Goal: Communication & Community: Ask a question

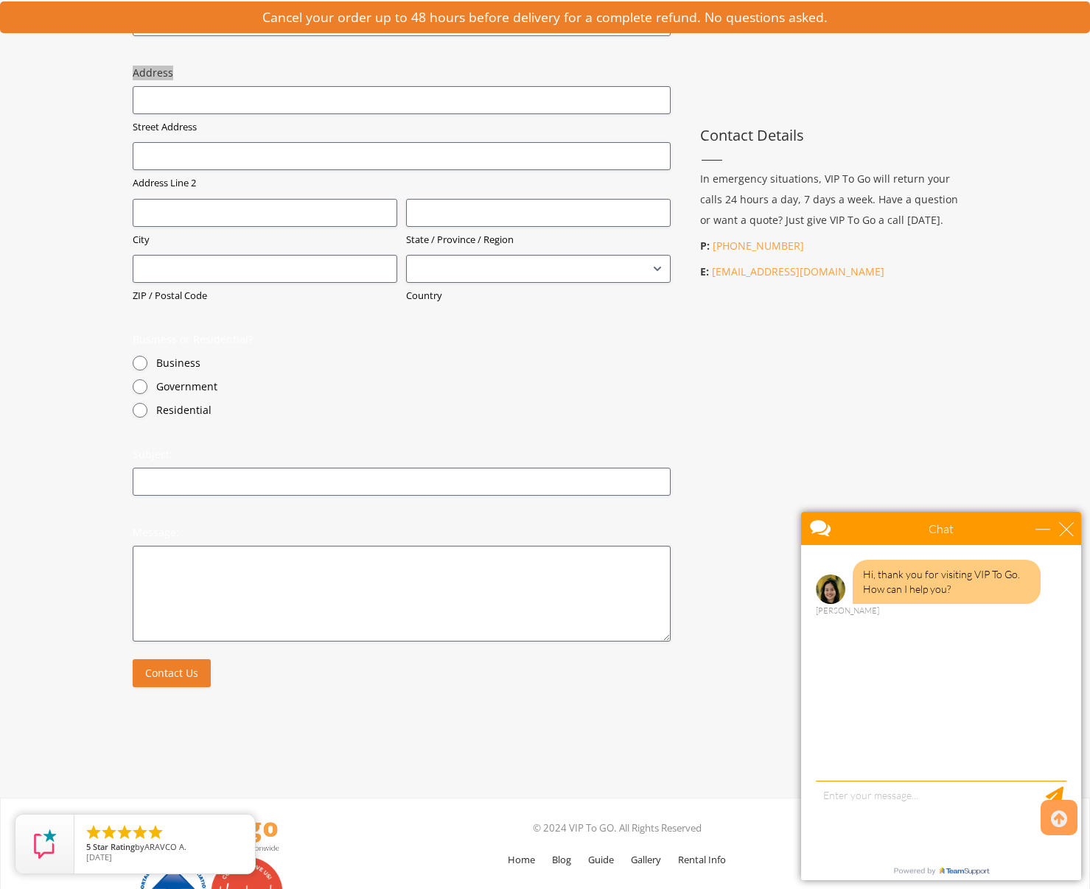
scroll to position [608, 0]
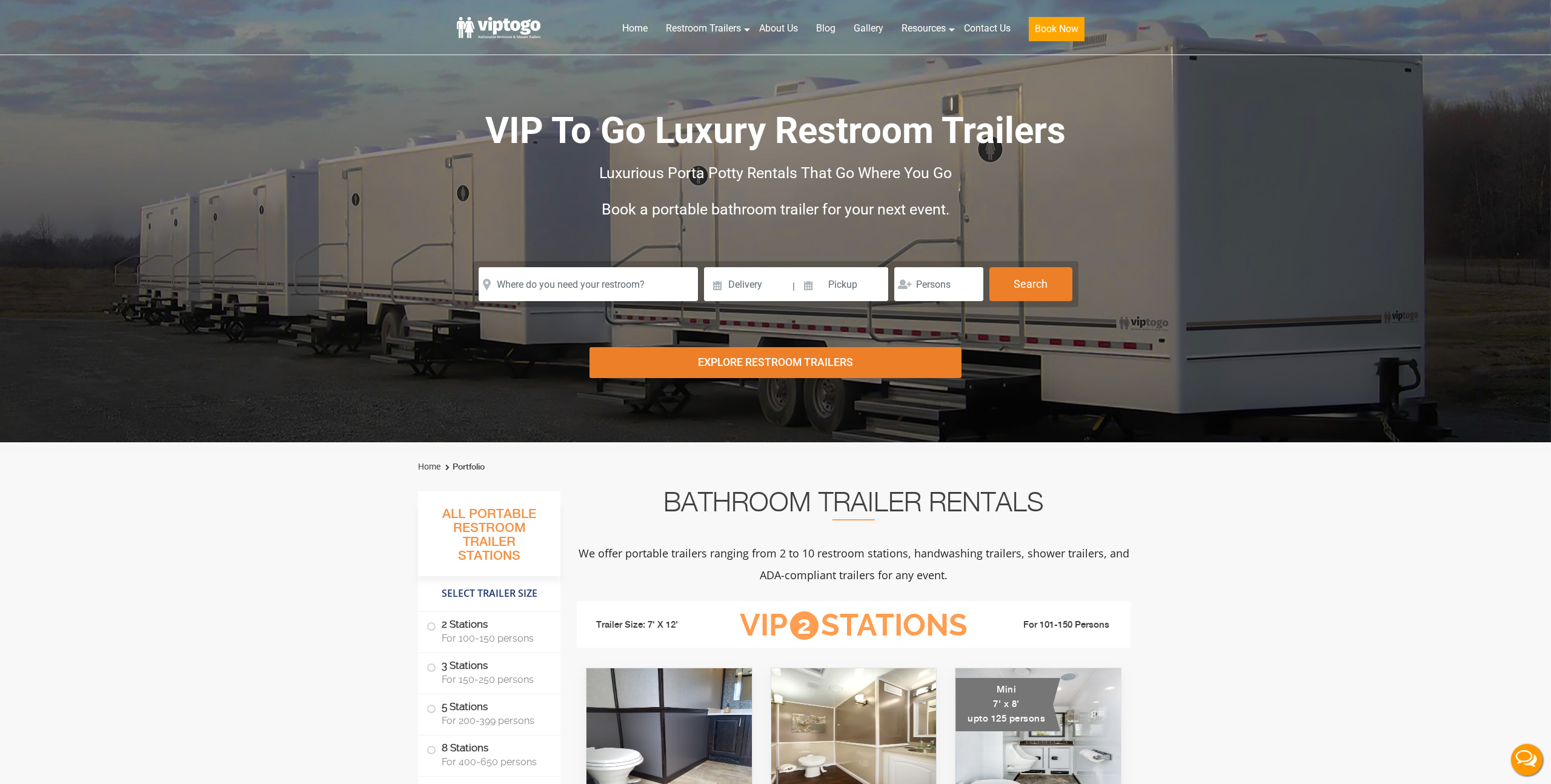
click at [973, 12] on li "Contact Us" at bounding box center [986, 26] width 65 height 31
click at [973, 22] on link "Contact Us" at bounding box center [986, 28] width 65 height 26
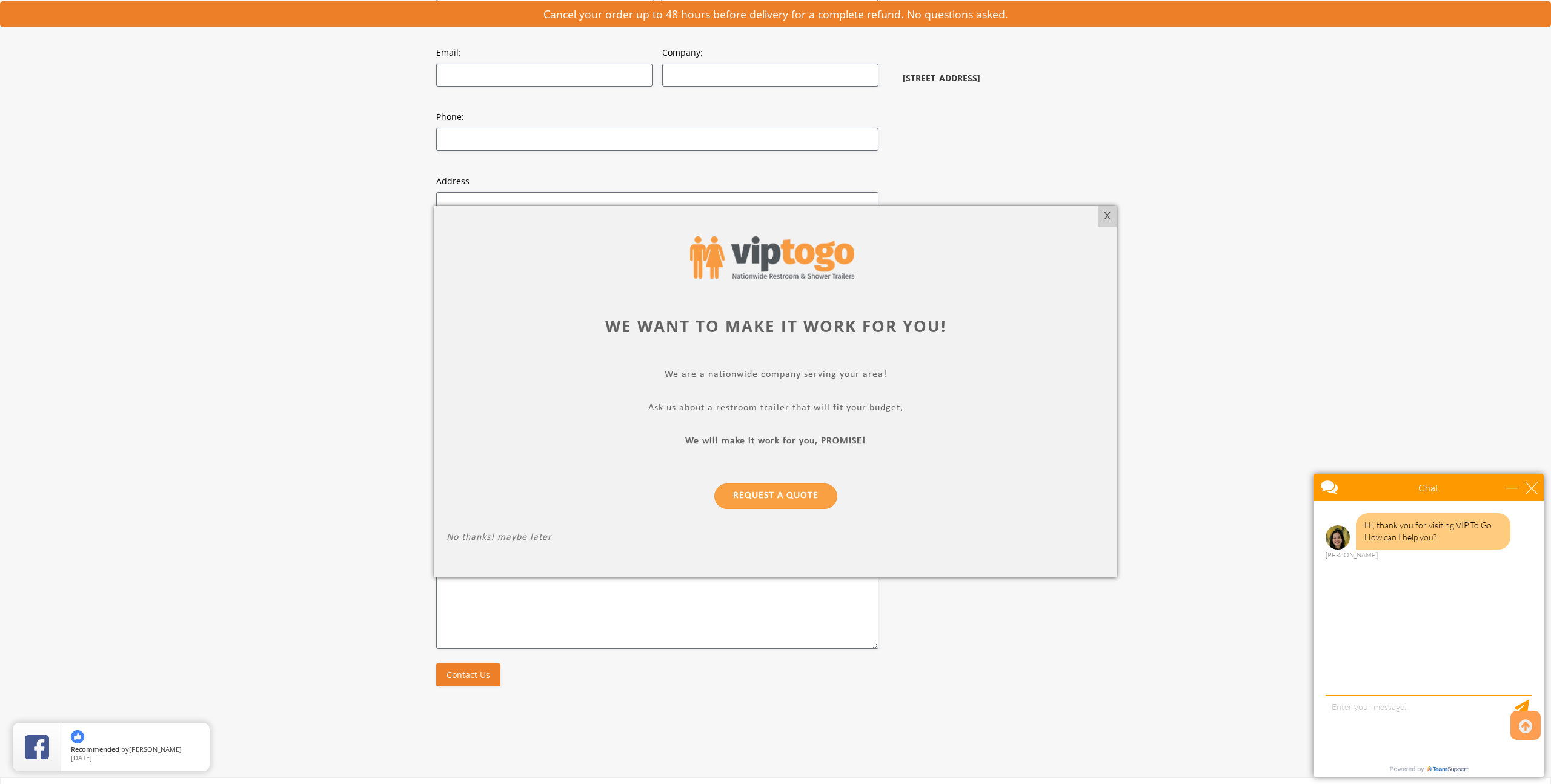
scroll to position [358, 0]
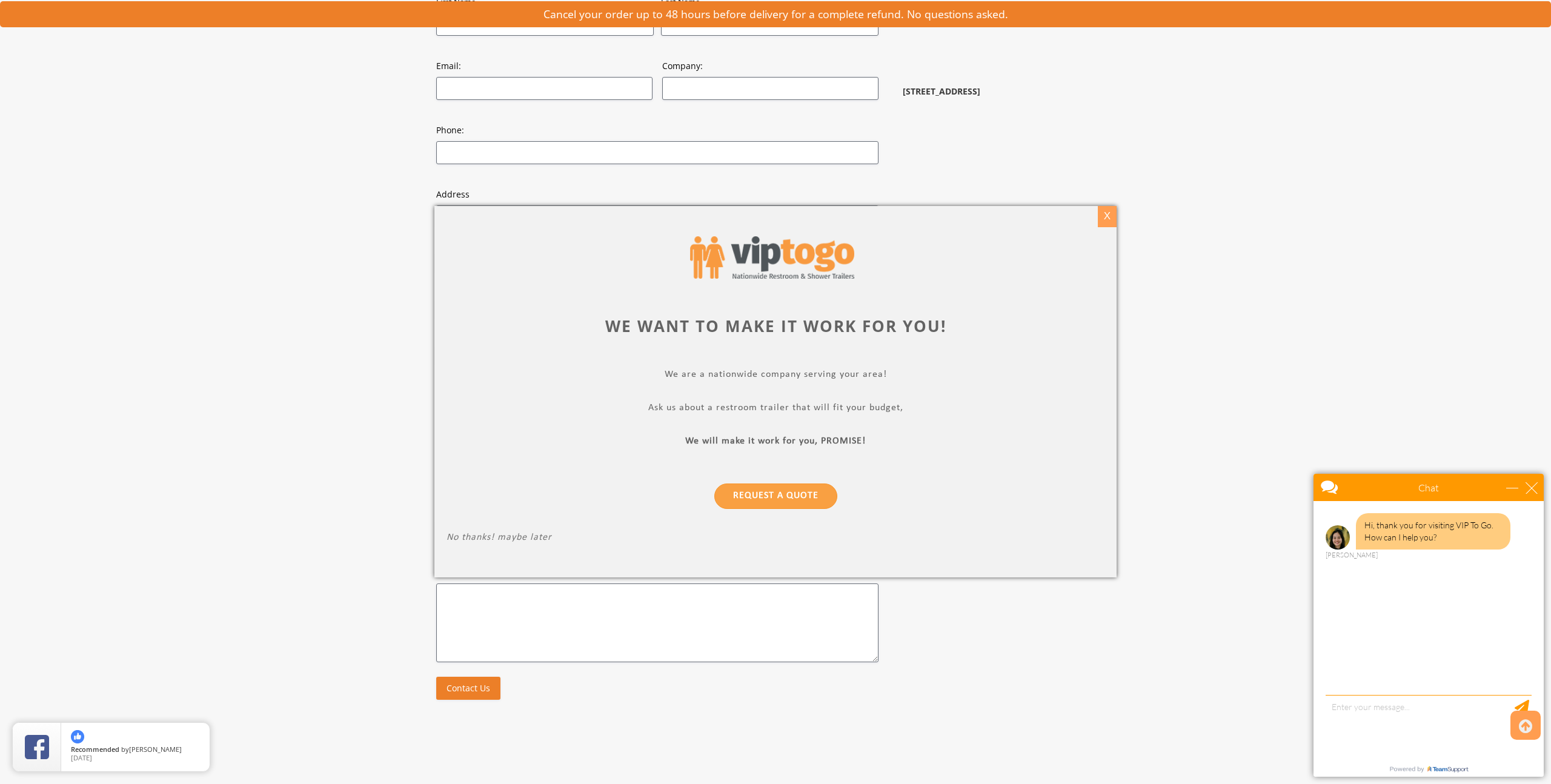
click at [1101, 213] on div "X" at bounding box center [1106, 216] width 19 height 21
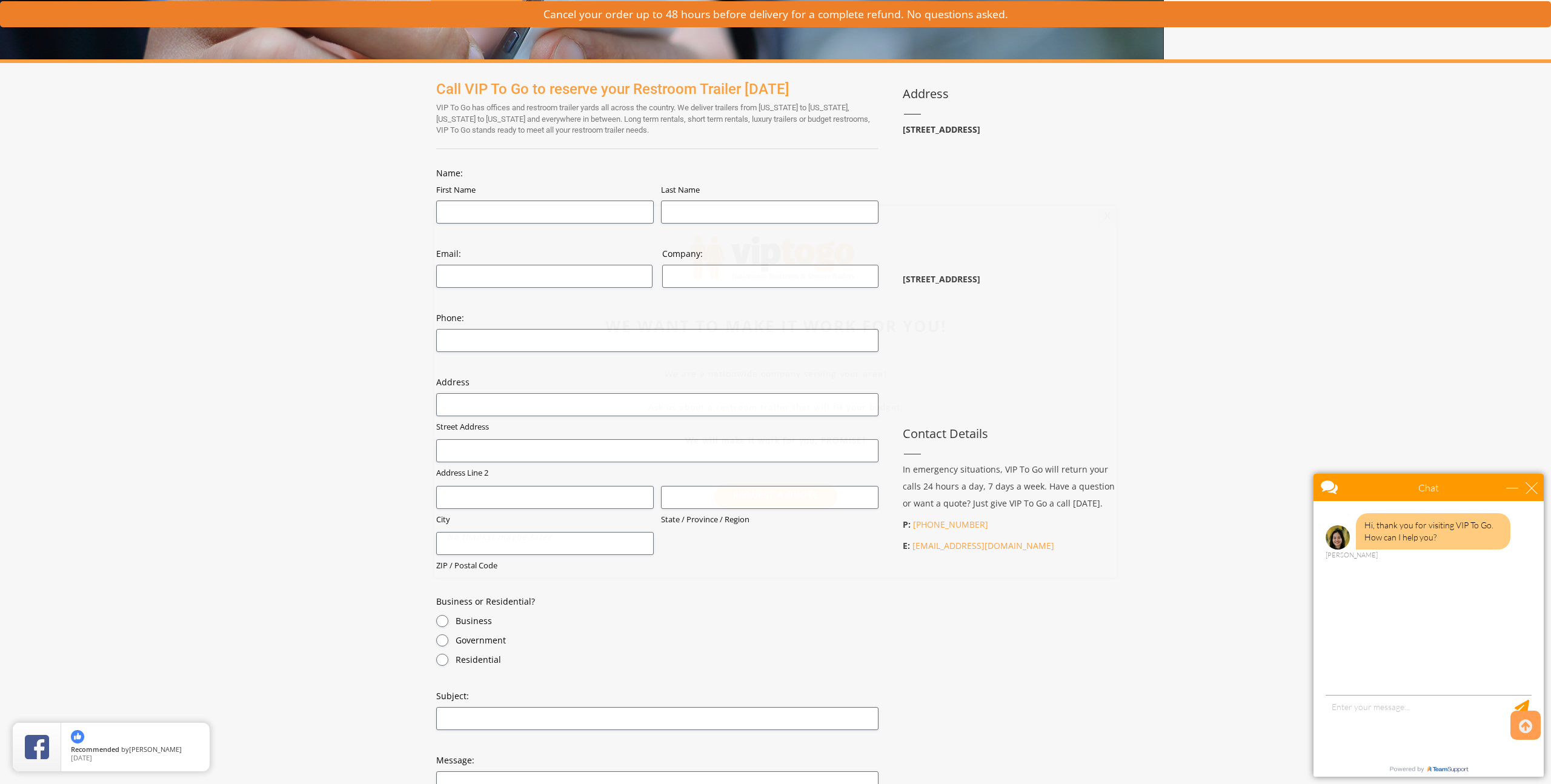
scroll to position [157, 0]
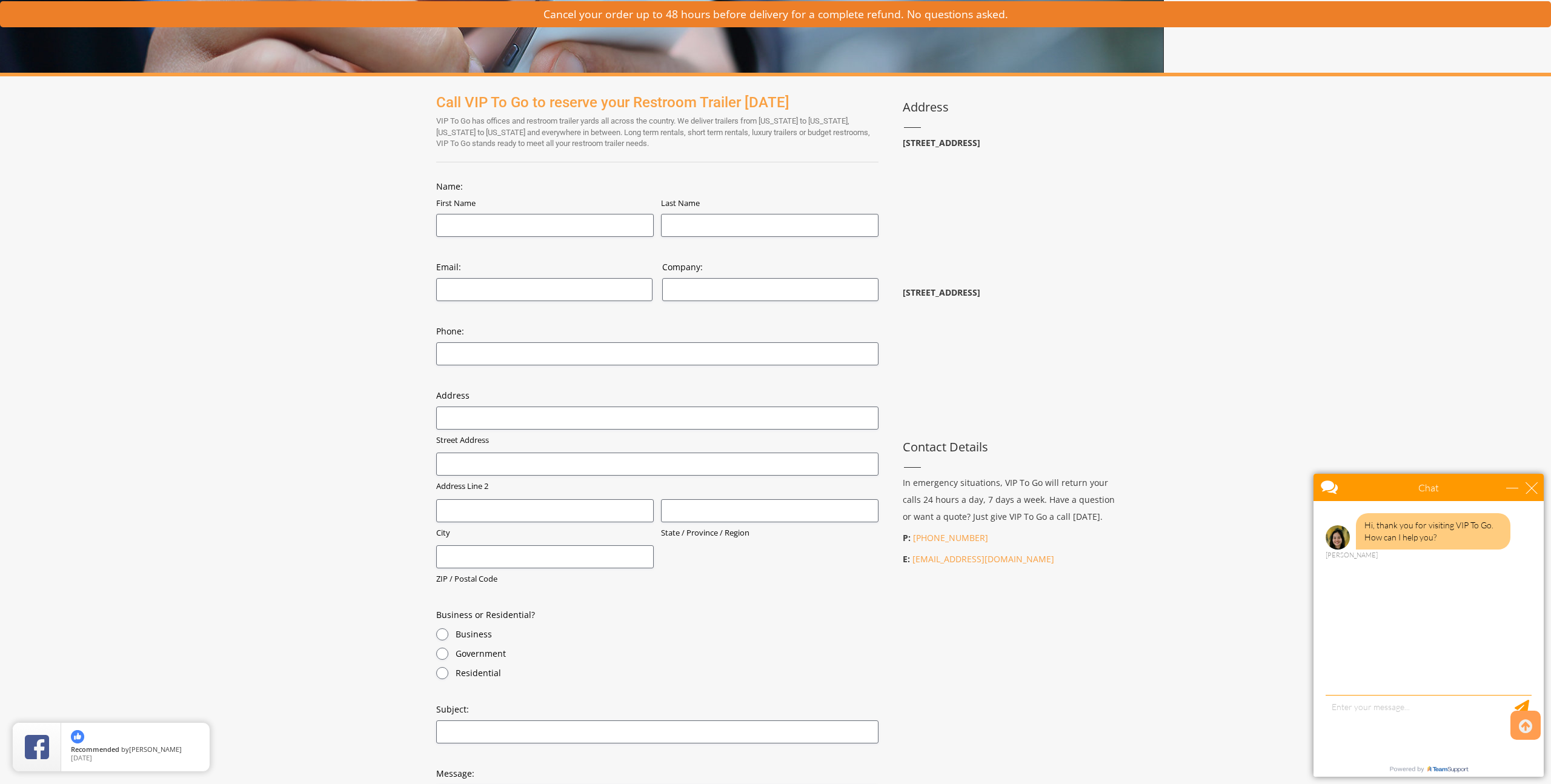
click at [603, 236] on div "Name: (Required) First Name Last Name Email: (Required) Company: Phone: (Requir…" at bounding box center [658, 522] width 442 height 683
click at [603, 222] on input "First Name" at bounding box center [545, 225] width 218 height 23
type input "Youtech"
type input "TEST"
type input "stalreja@youtechagency.com"
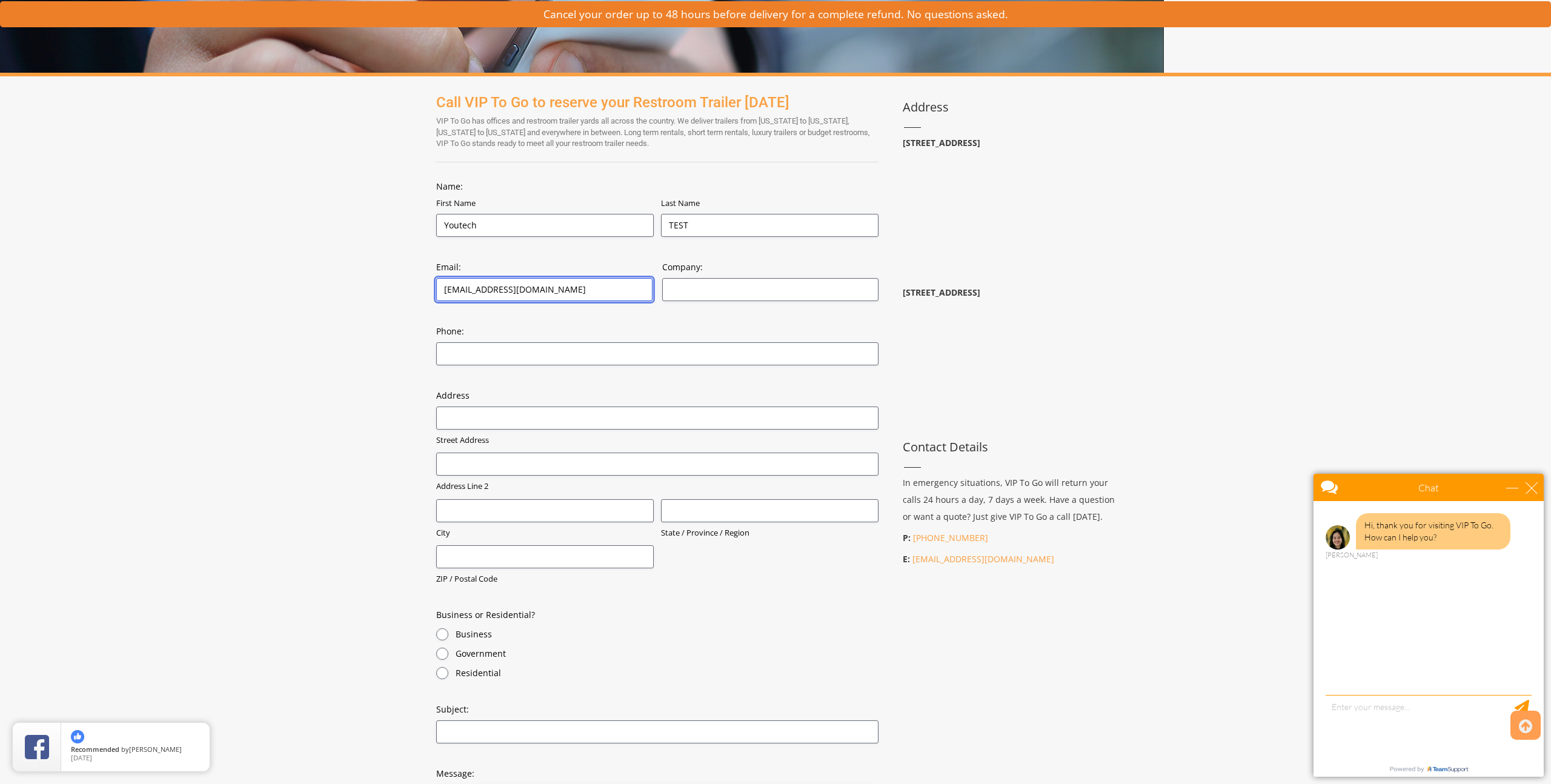
type input "9999999999"
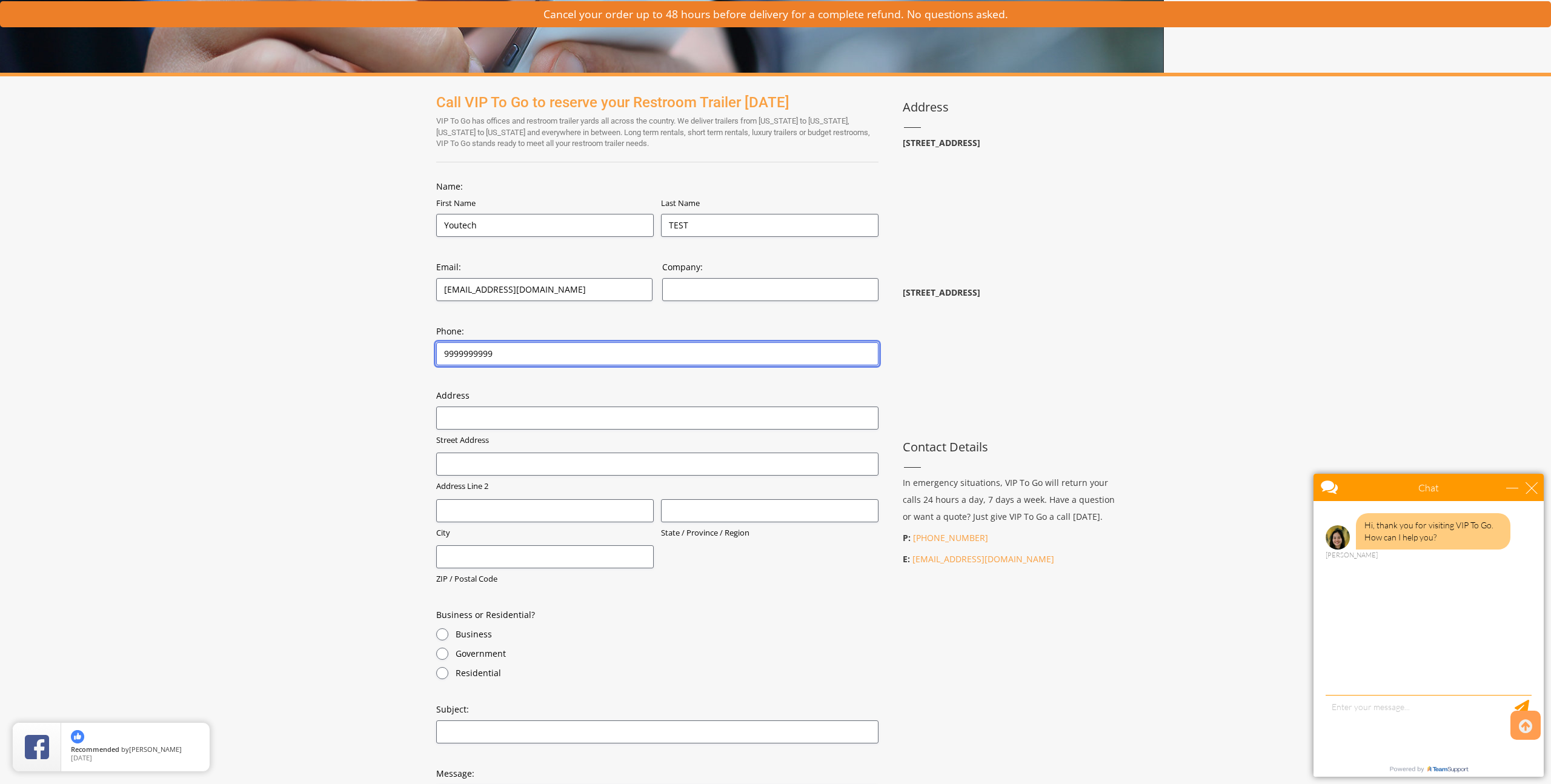
type input "1011 Warrenville Rd"
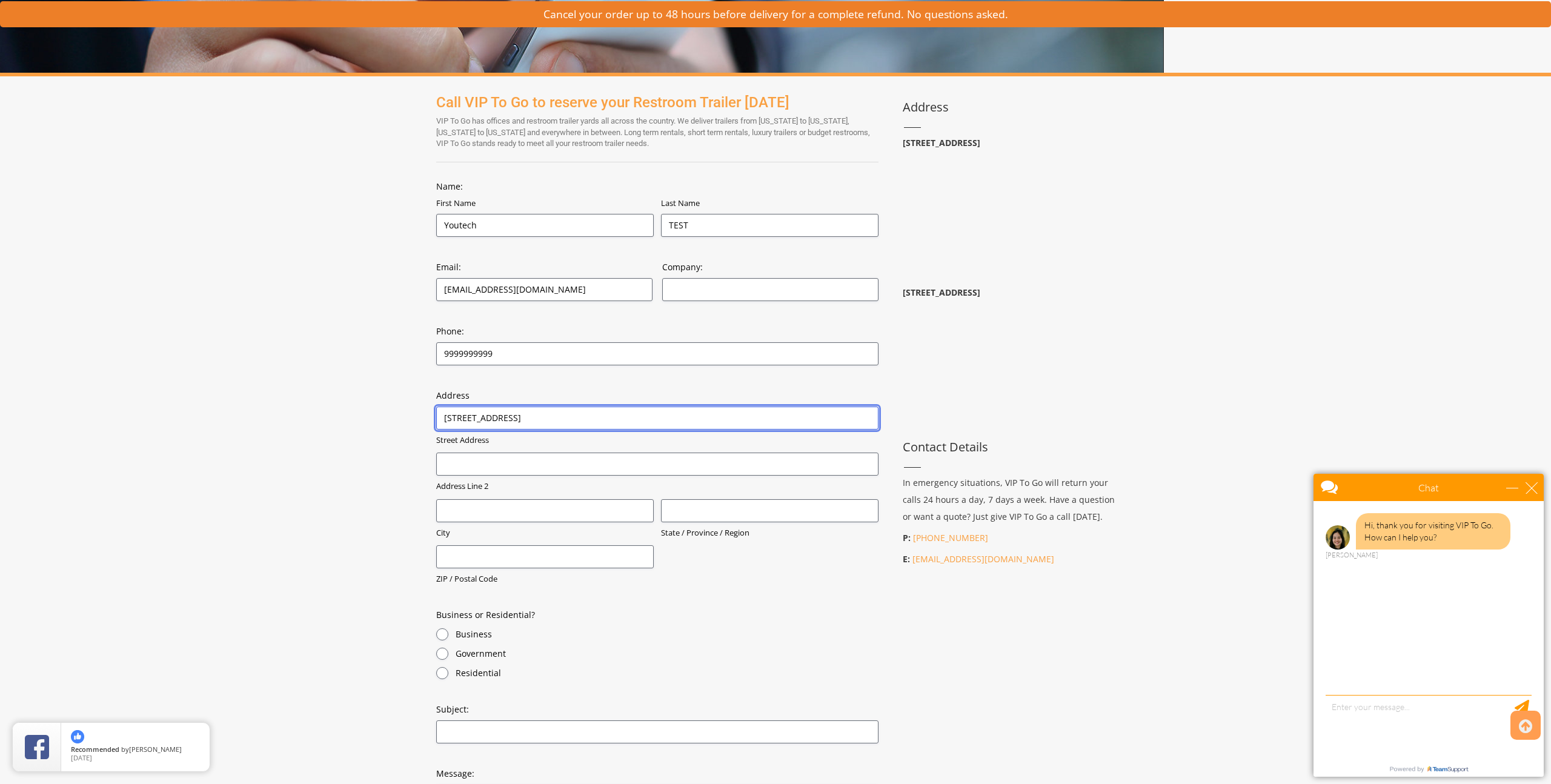
type input "#255"
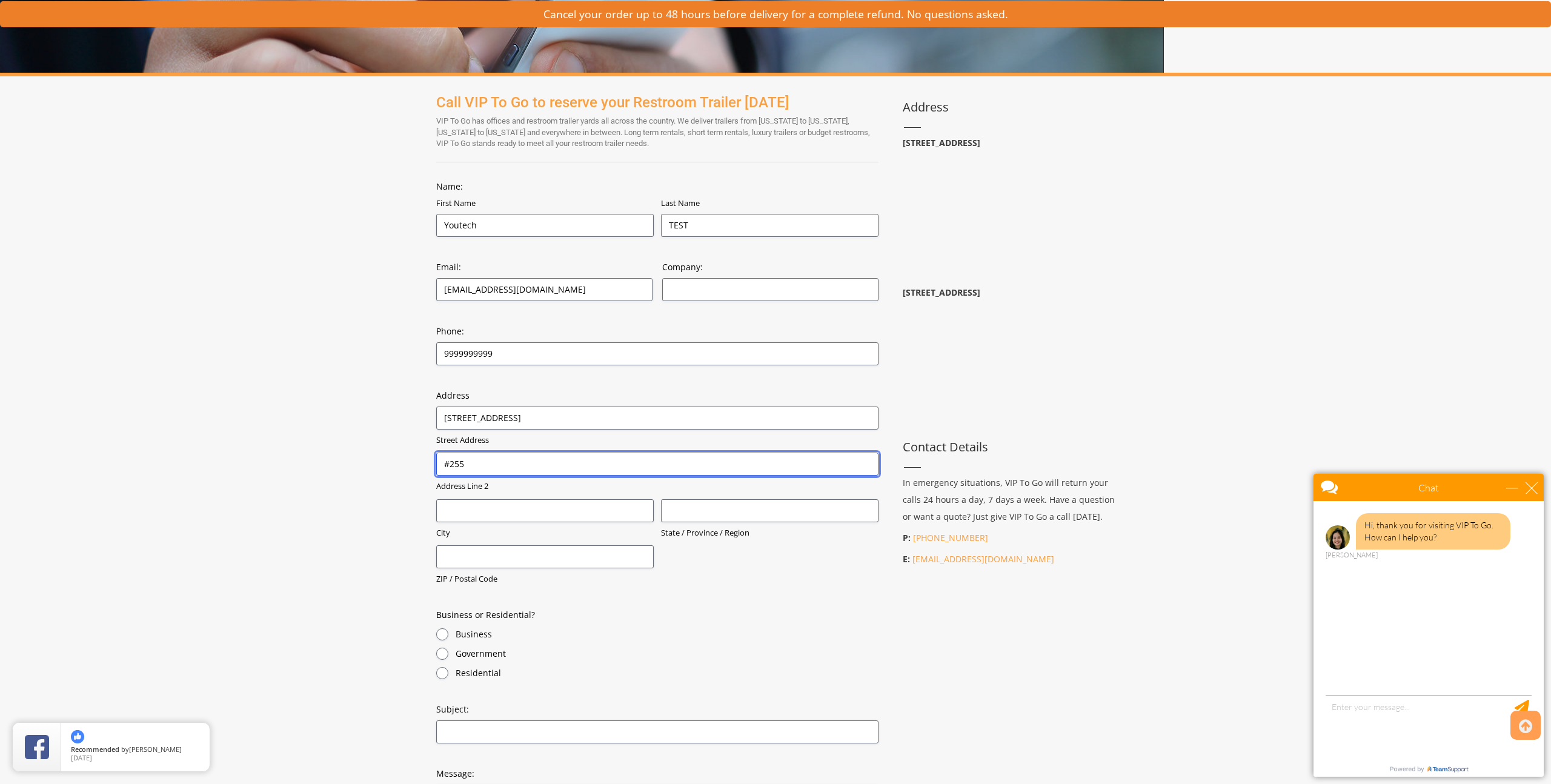
type input "Lisle"
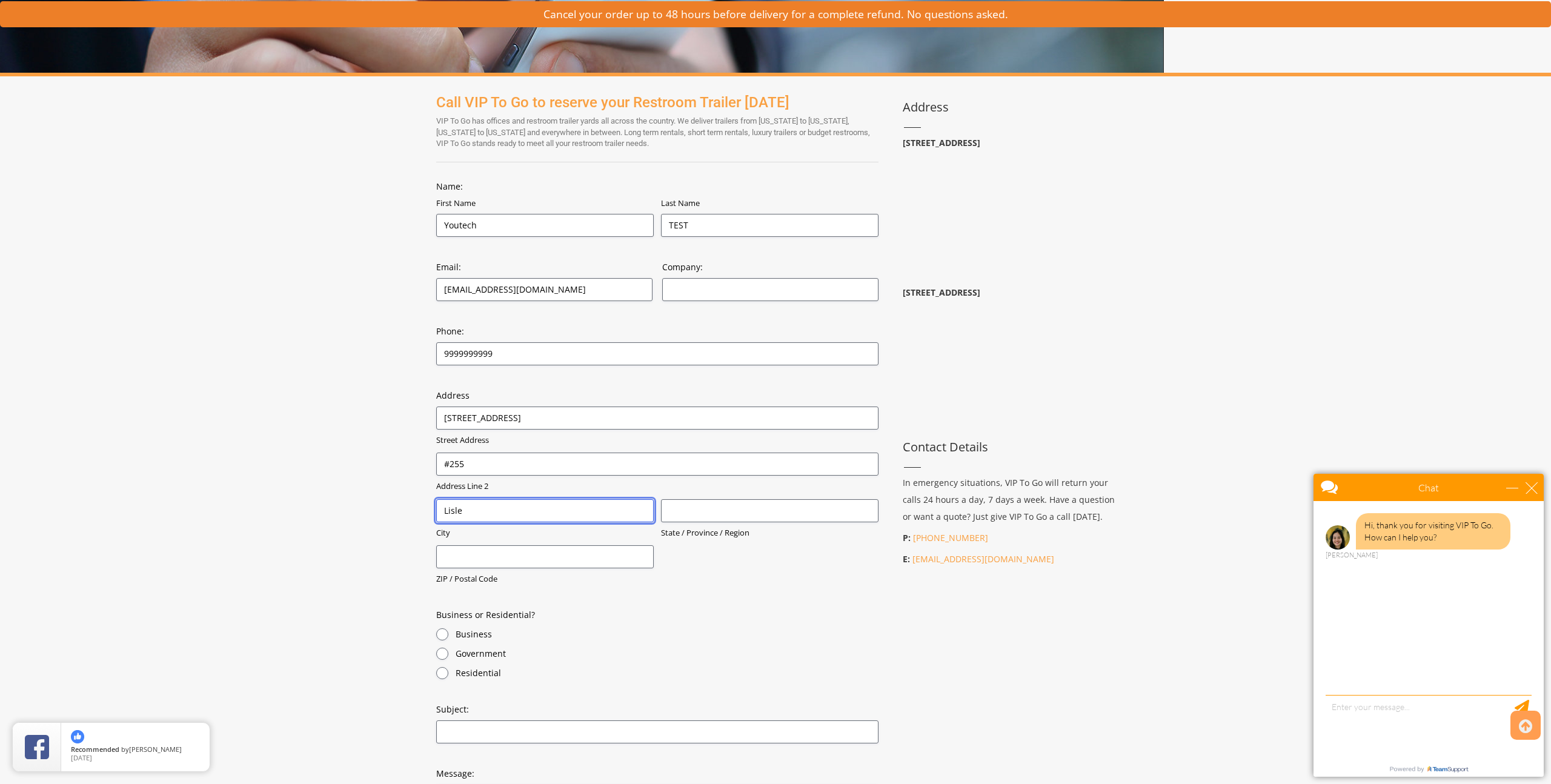
type input "IL"
type input "60532"
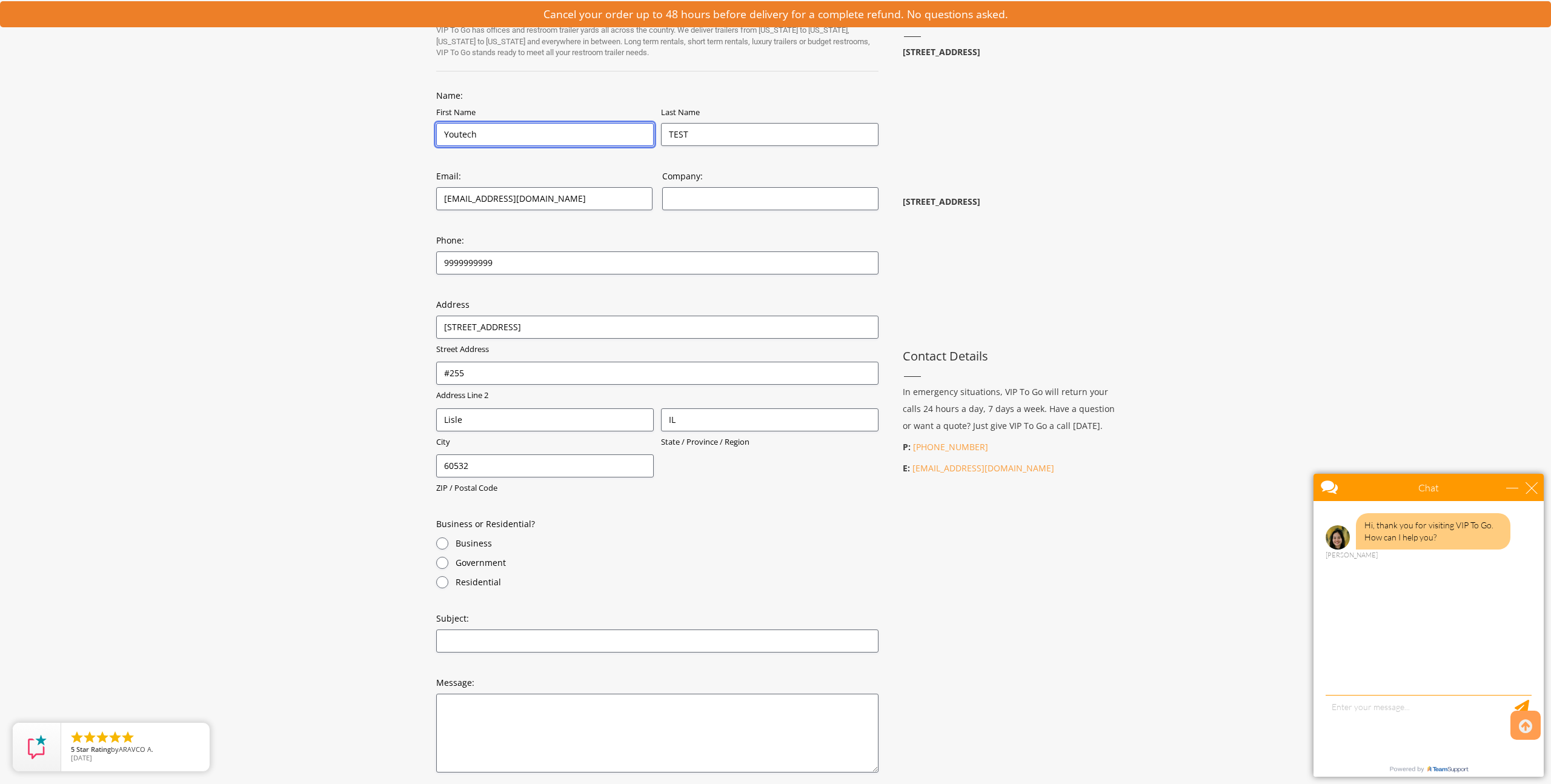
scroll to position [262, 0]
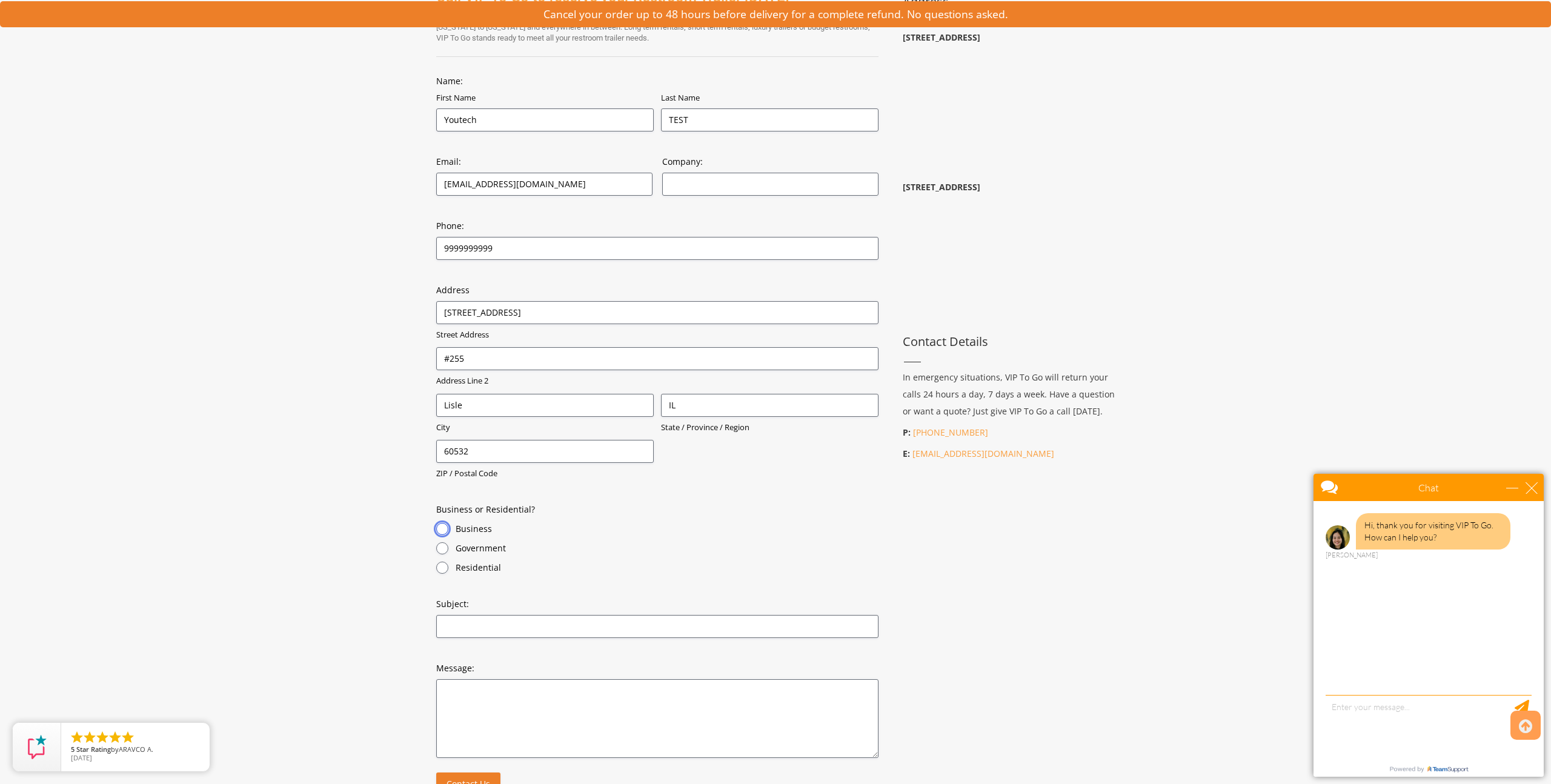
click at [441, 533] on input "Business" at bounding box center [442, 528] width 12 height 12
radio input "true"
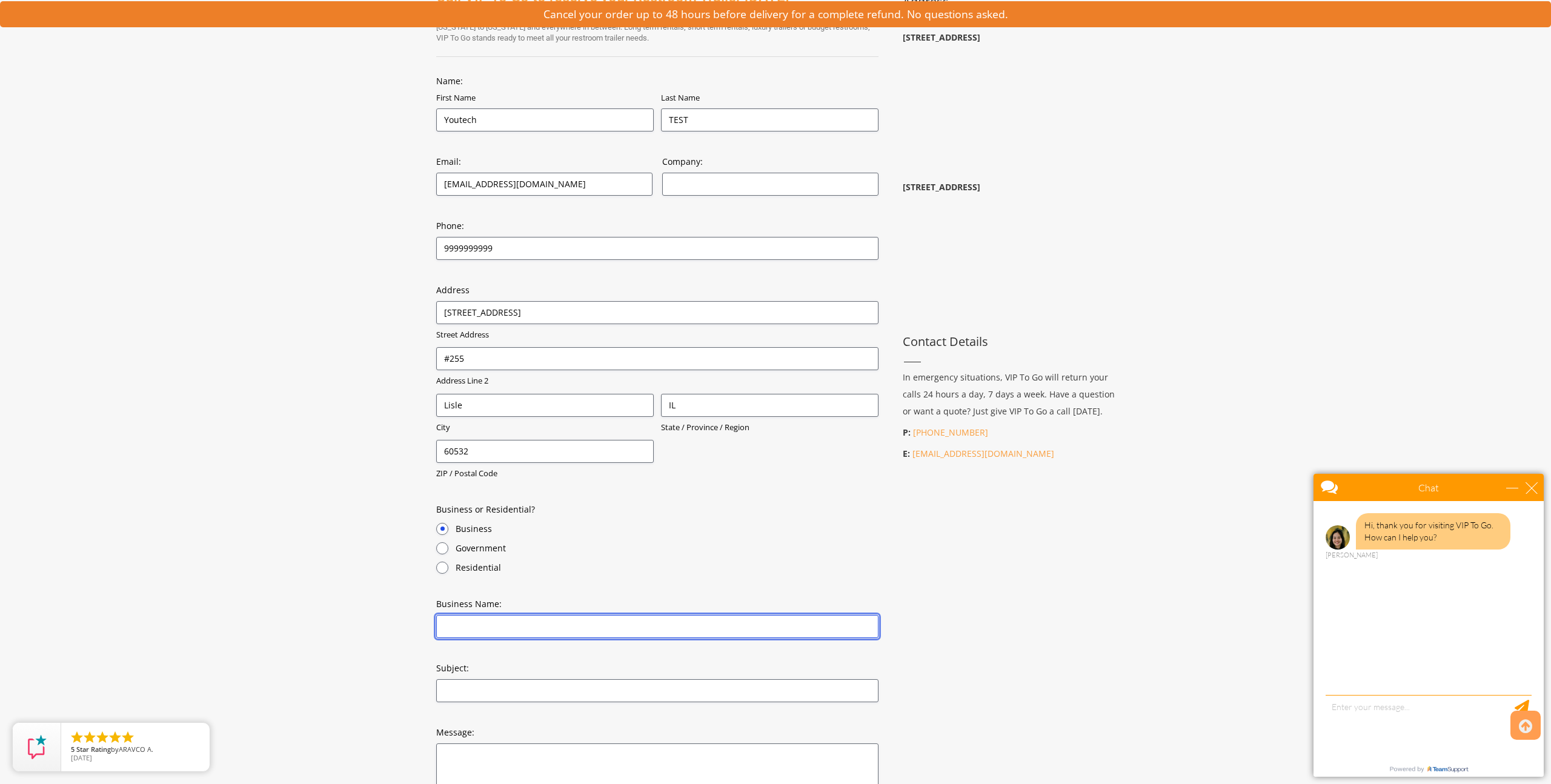
click at [487, 625] on input "Business Name: (Required)" at bounding box center [658, 626] width 442 height 23
type input "YOUTECH TEST"
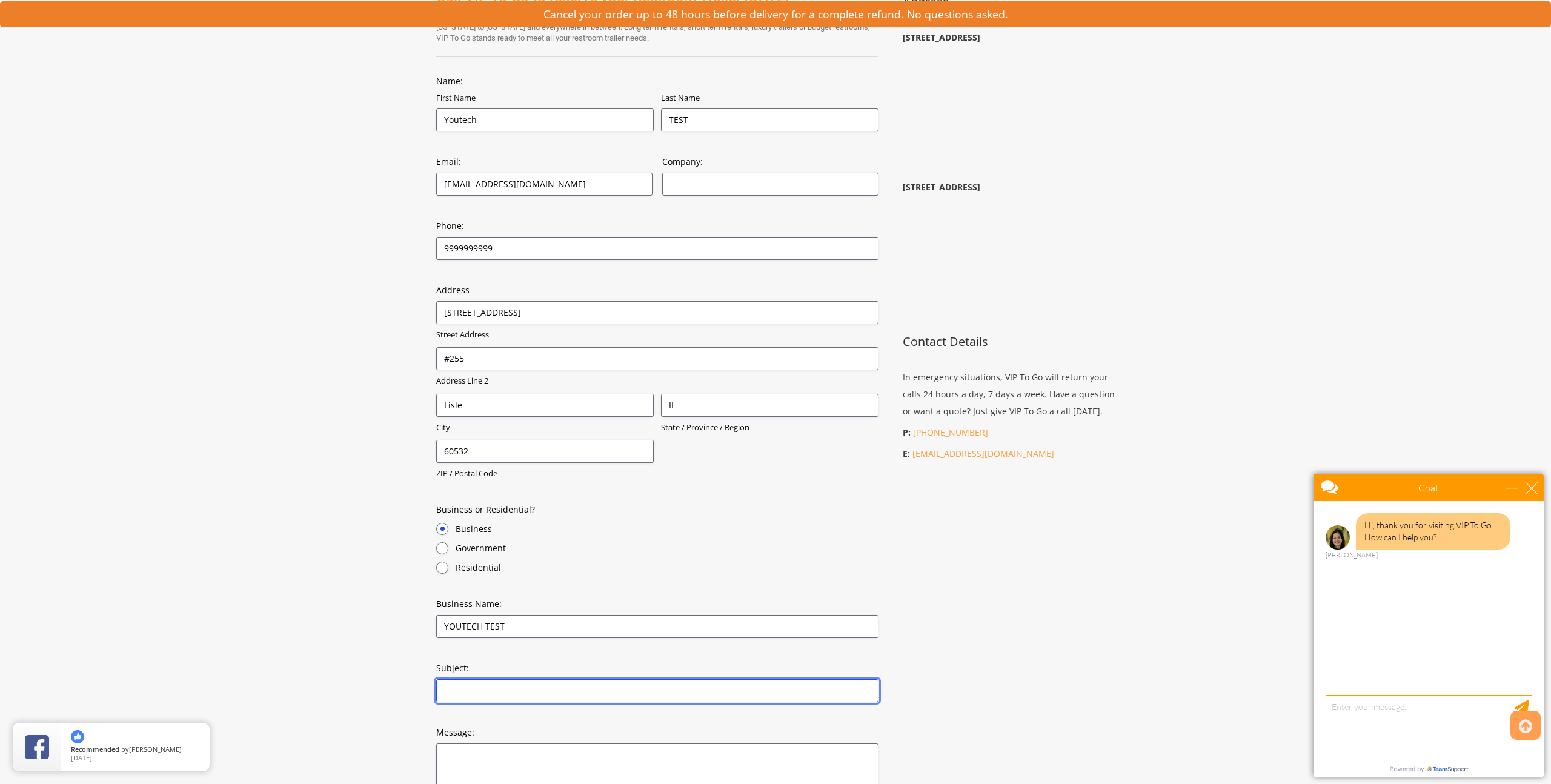
click at [471, 693] on input "Subject:" at bounding box center [658, 690] width 442 height 23
type input "TEST"
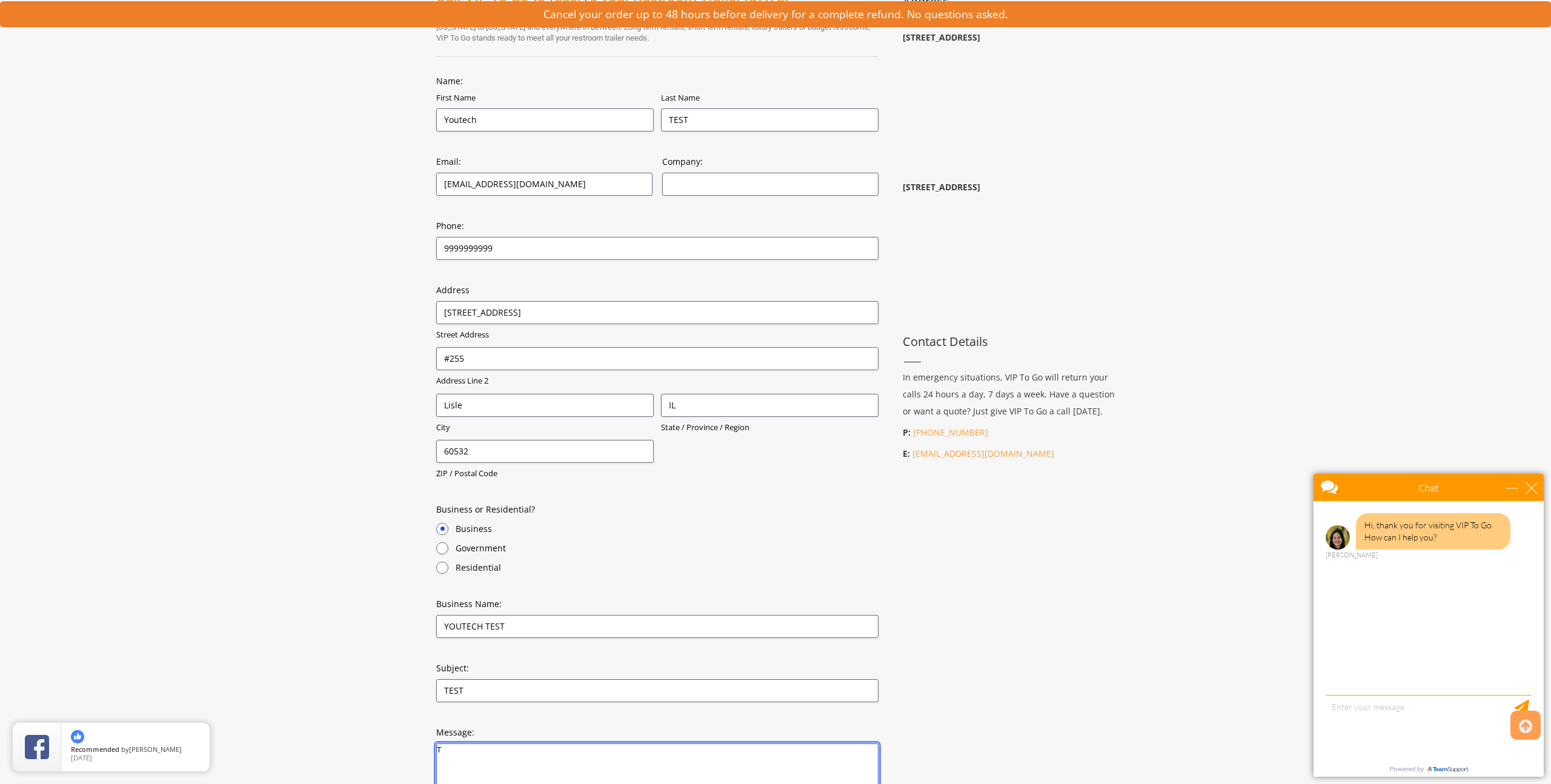
click at [458, 759] on textarea "T" at bounding box center [658, 782] width 442 height 79
click at [470, 754] on textarea "TEST" at bounding box center [658, 782] width 442 height 79
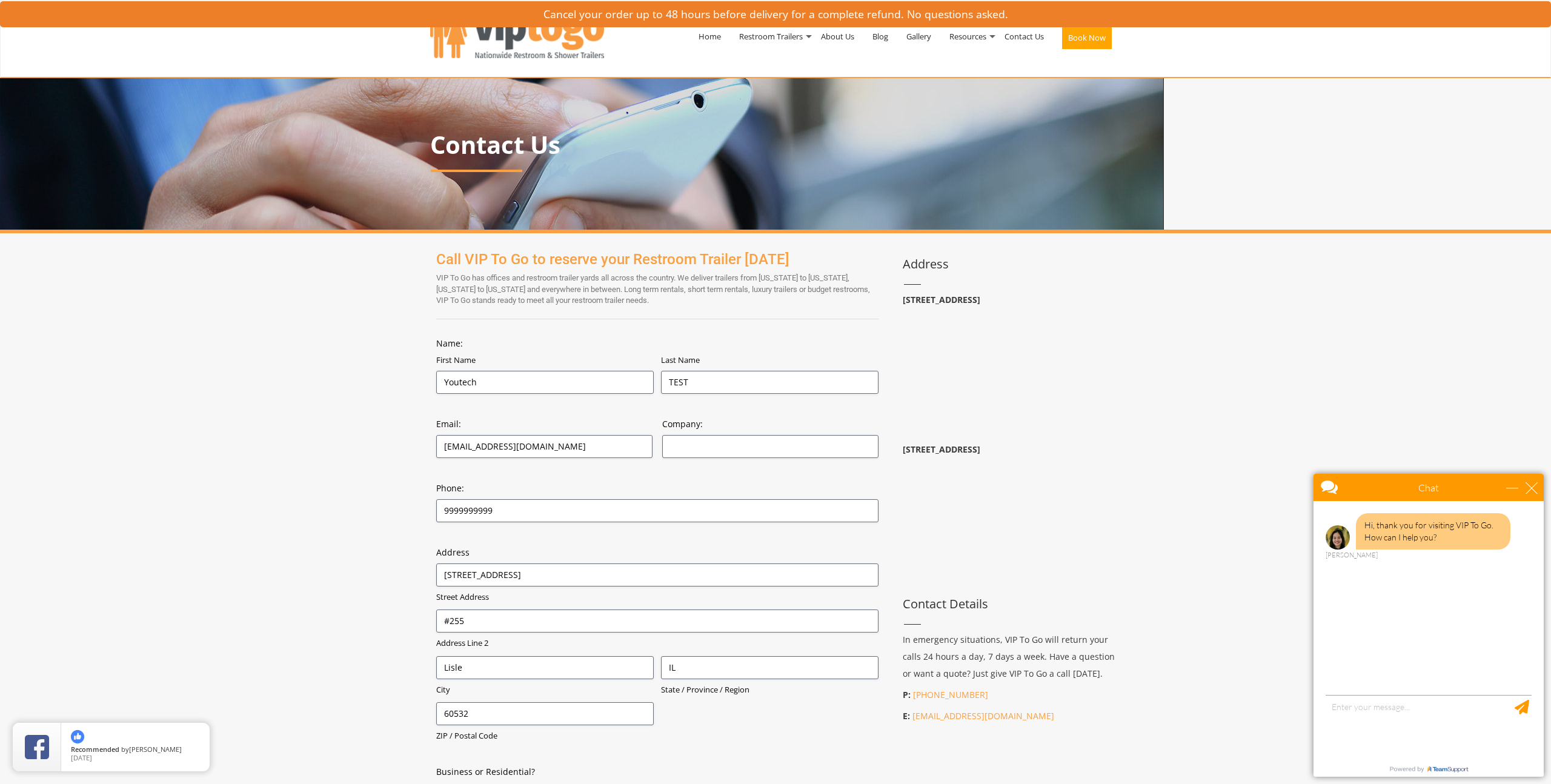
scroll to position [622, 0]
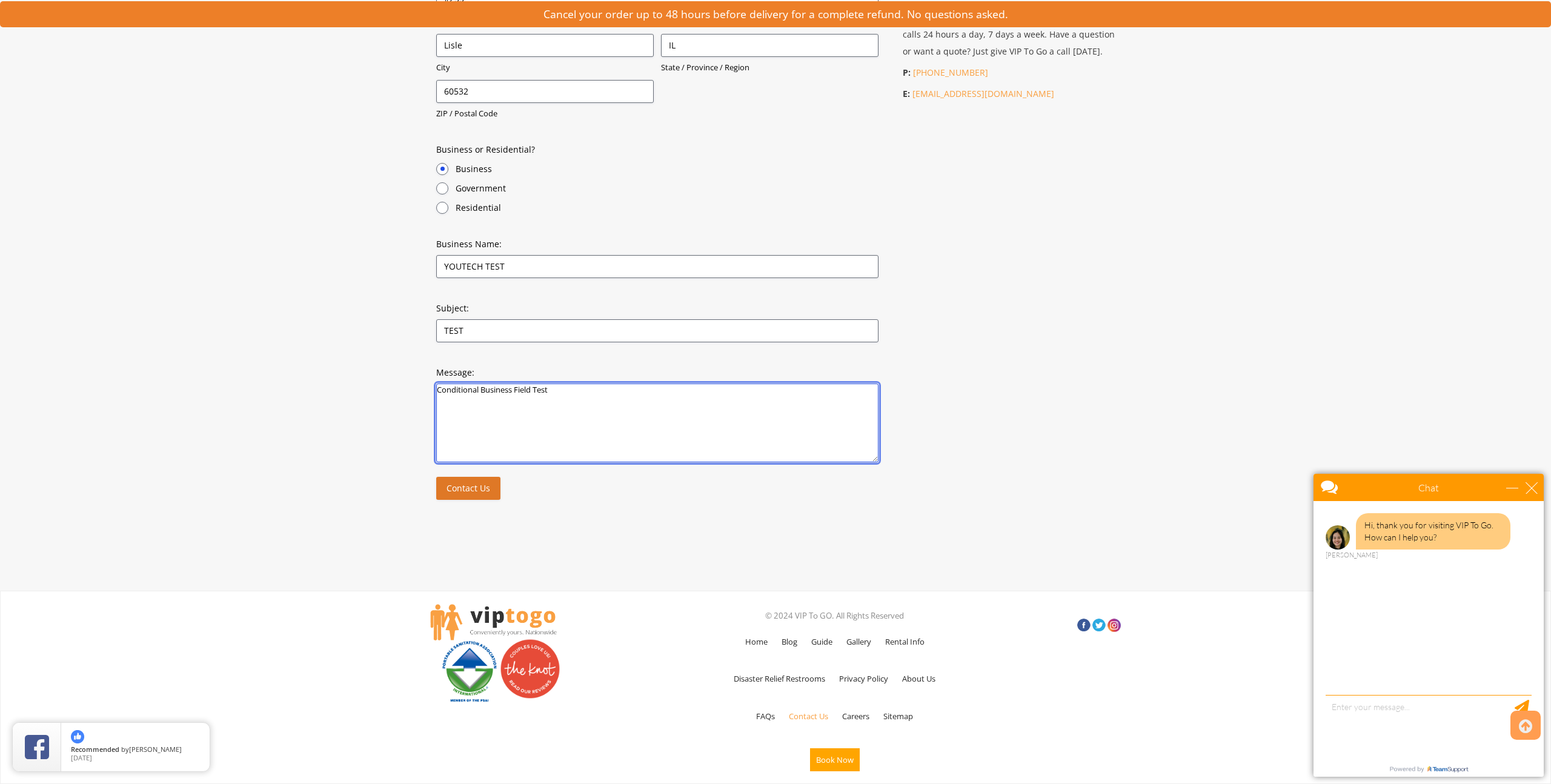
type textarea "Conditional Business Field Test"
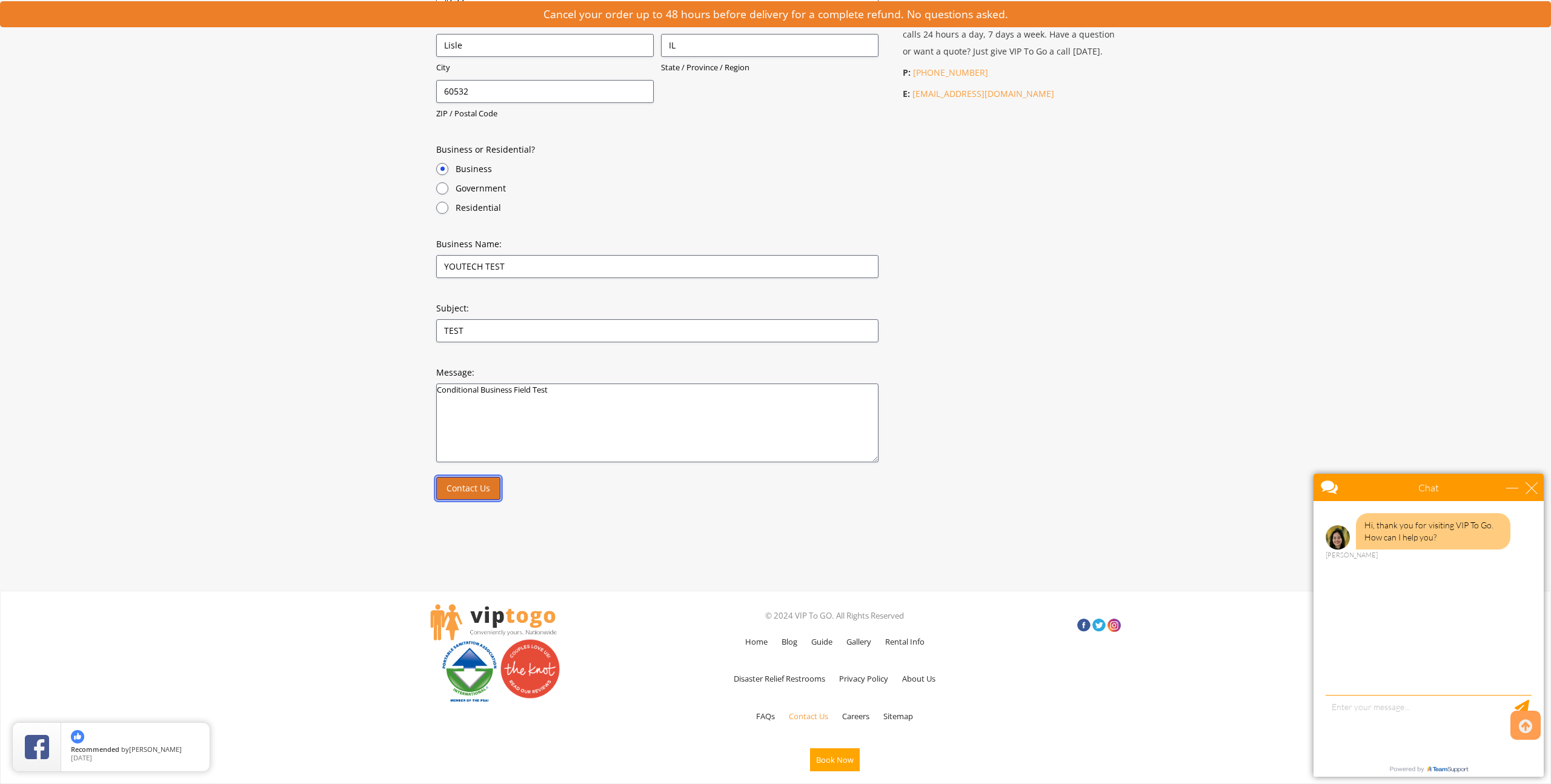
click at [460, 495] on input "Contact Us" at bounding box center [469, 488] width 64 height 23
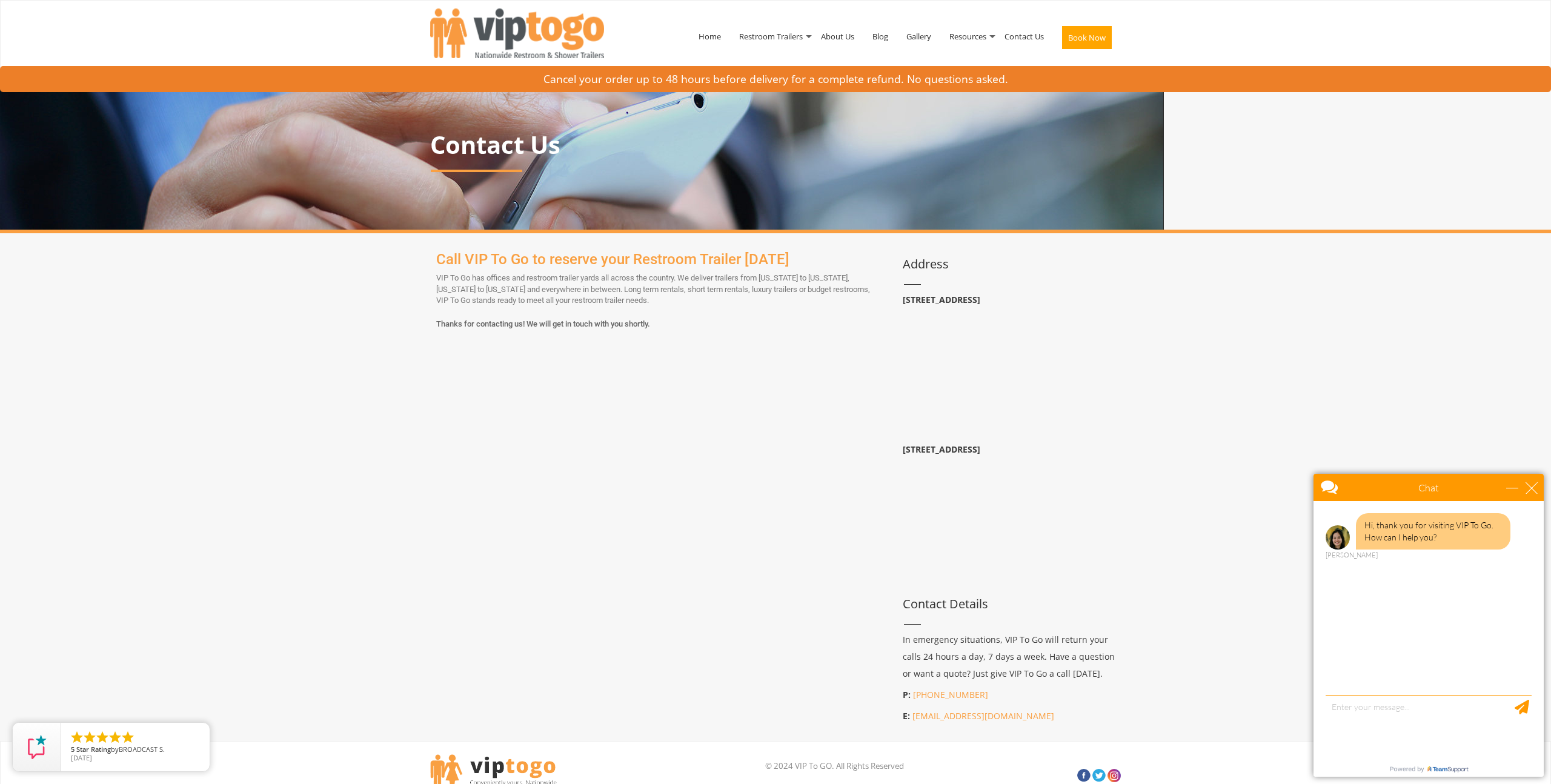
click at [432, 530] on div "Call VIP To Go to reserve your Restroom Trailer today VIP To Go has offices and…" at bounding box center [775, 487] width 709 height 483
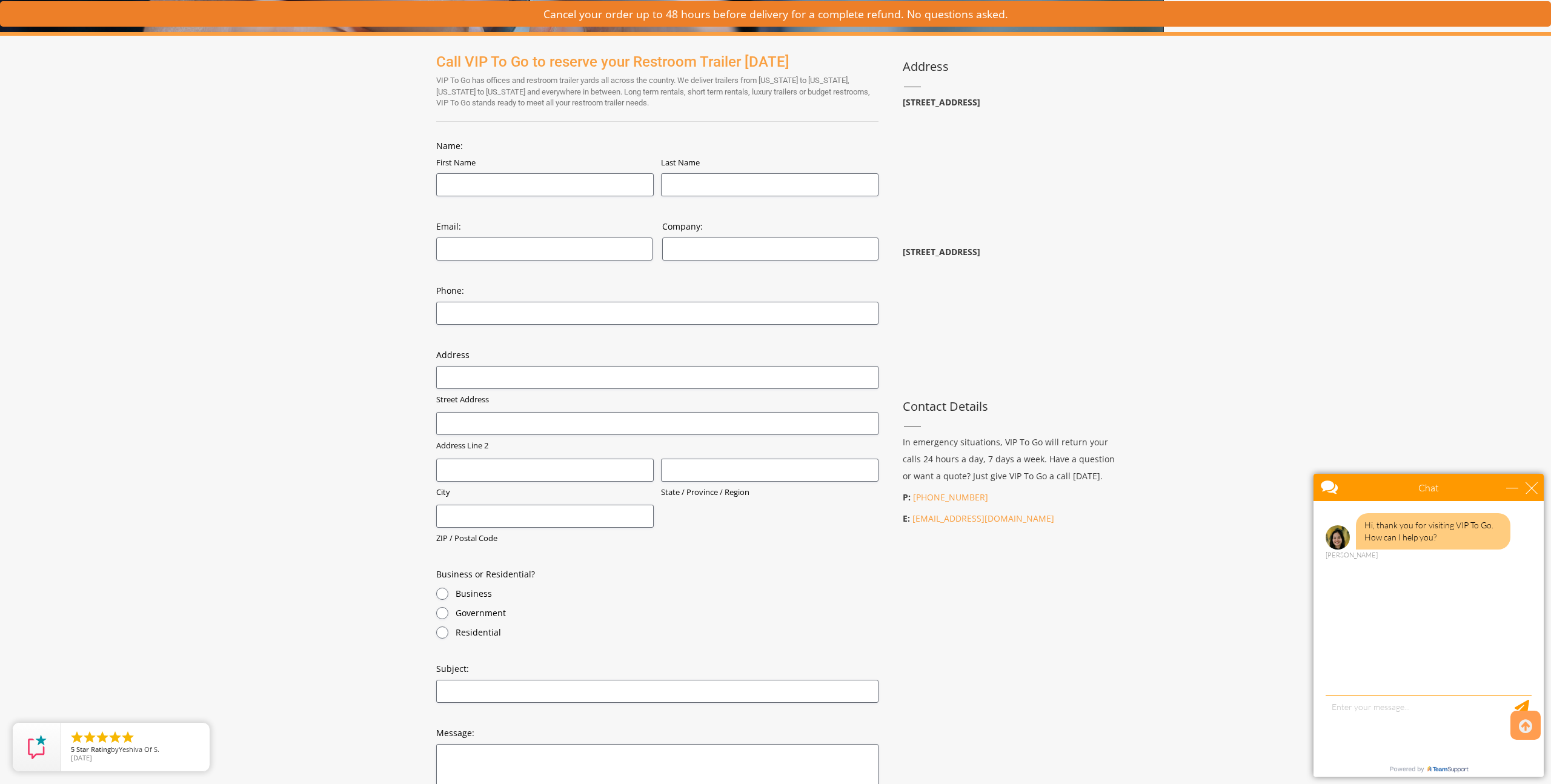
scroll to position [162, 0]
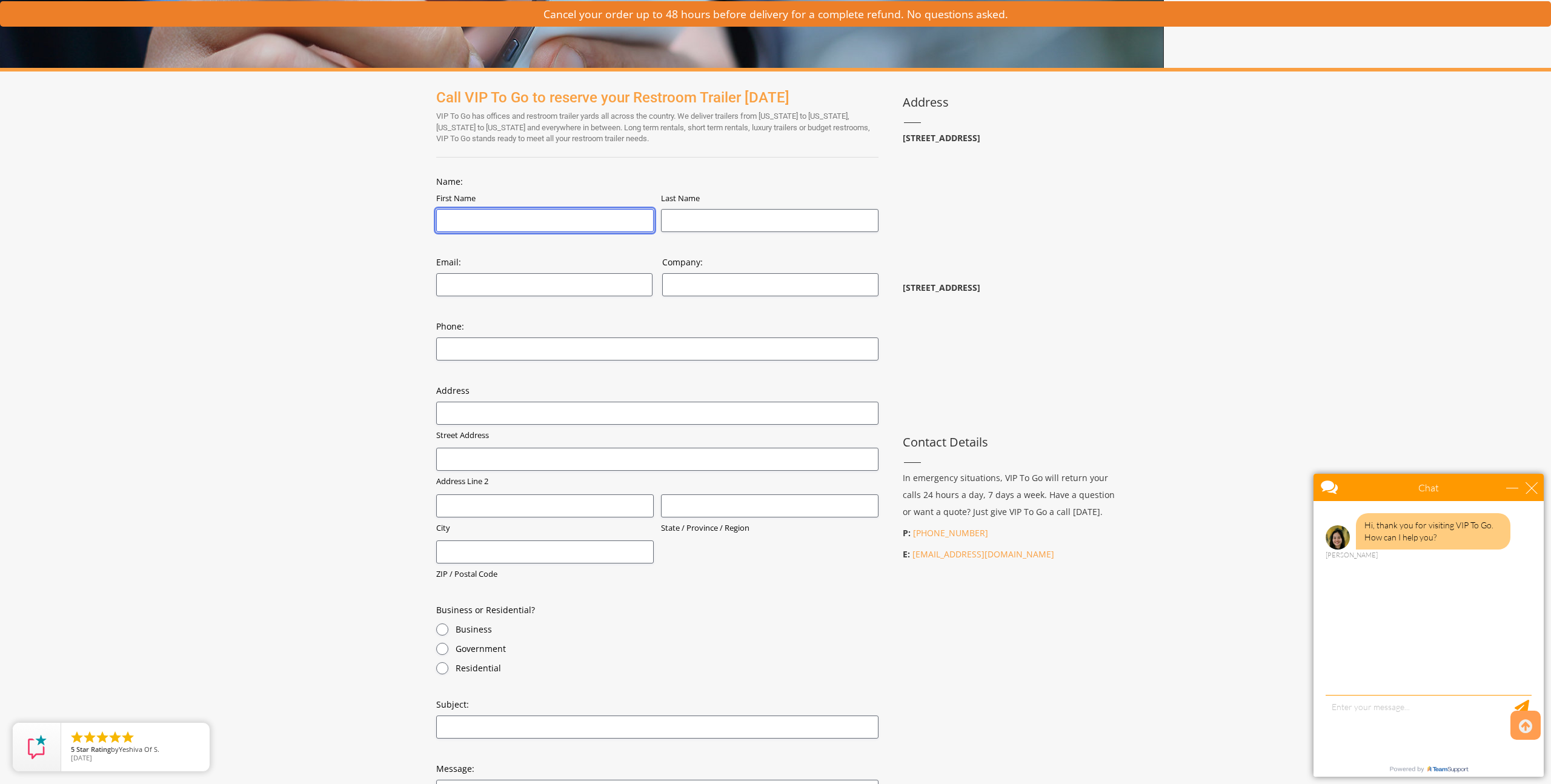
click at [471, 219] on input "First Name" at bounding box center [545, 220] width 218 height 23
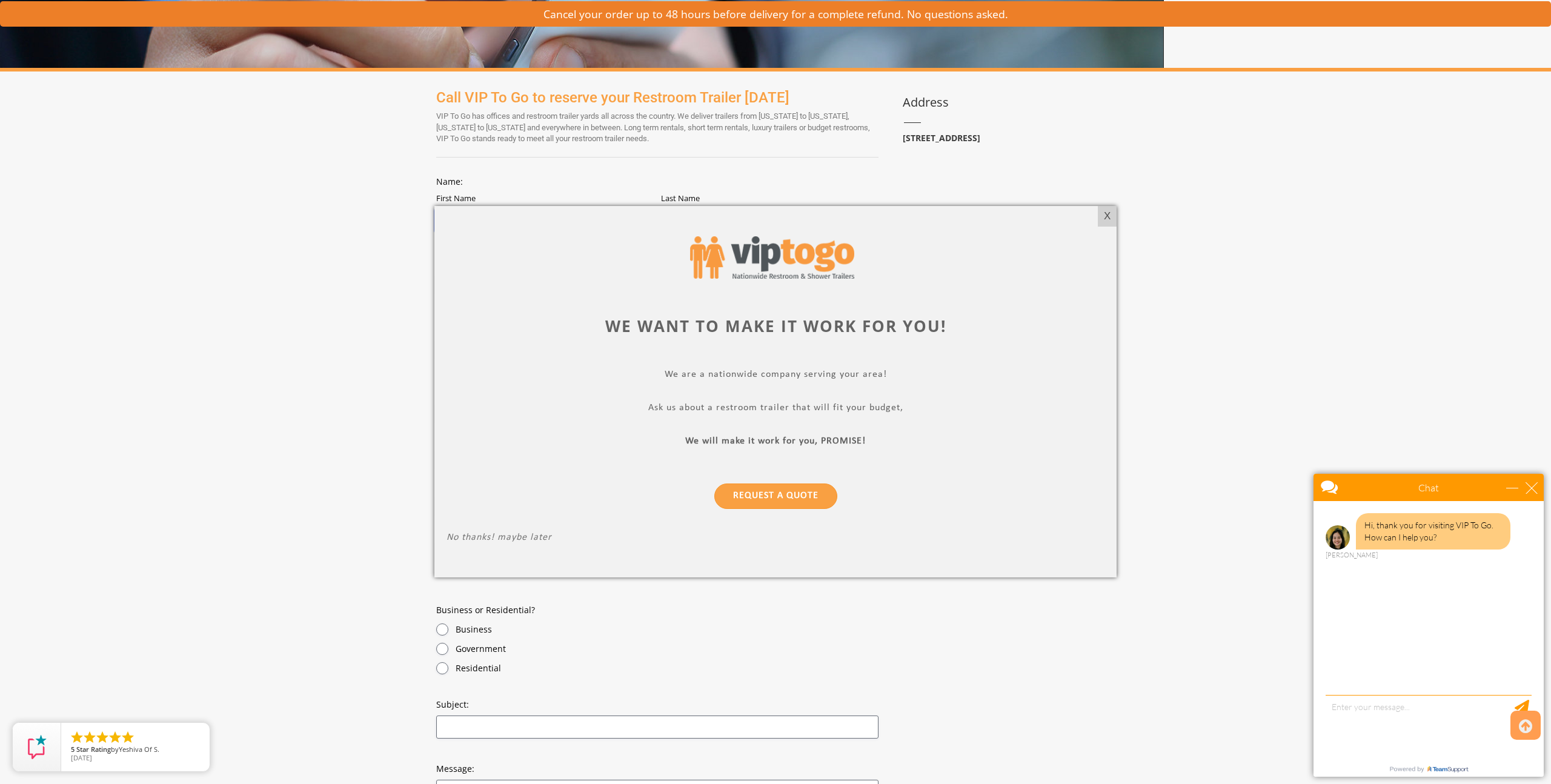
type input "Youtech"
type input "TEST"
type input "[EMAIL_ADDRESS][DOMAIN_NAME]"
type input "9999999999"
type input "[STREET_ADDRESS]"
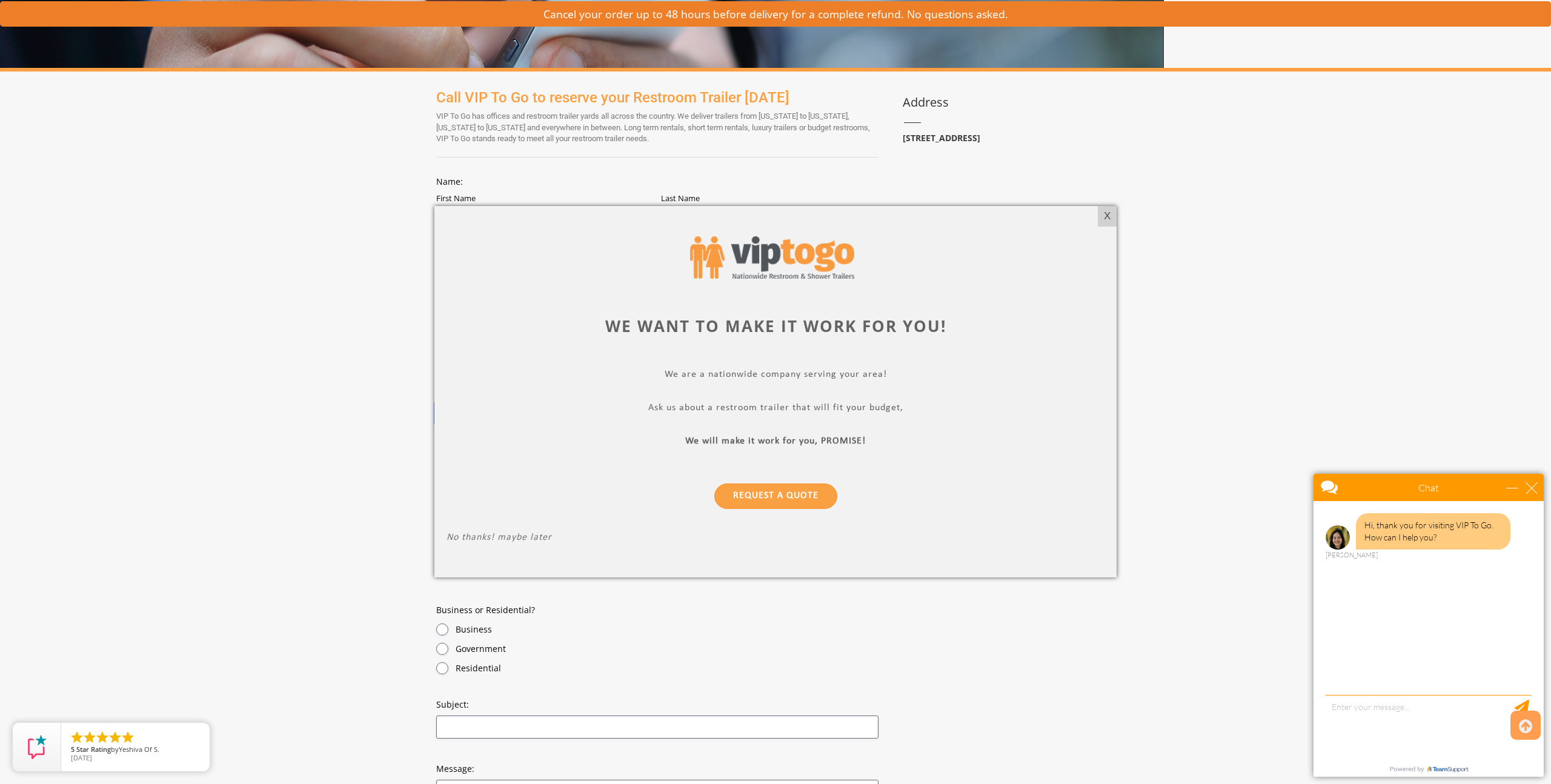
type input "#255"
type input "Lisle"
type input "IL"
type input "60532"
click at [1105, 219] on div "X" at bounding box center [1106, 216] width 19 height 21
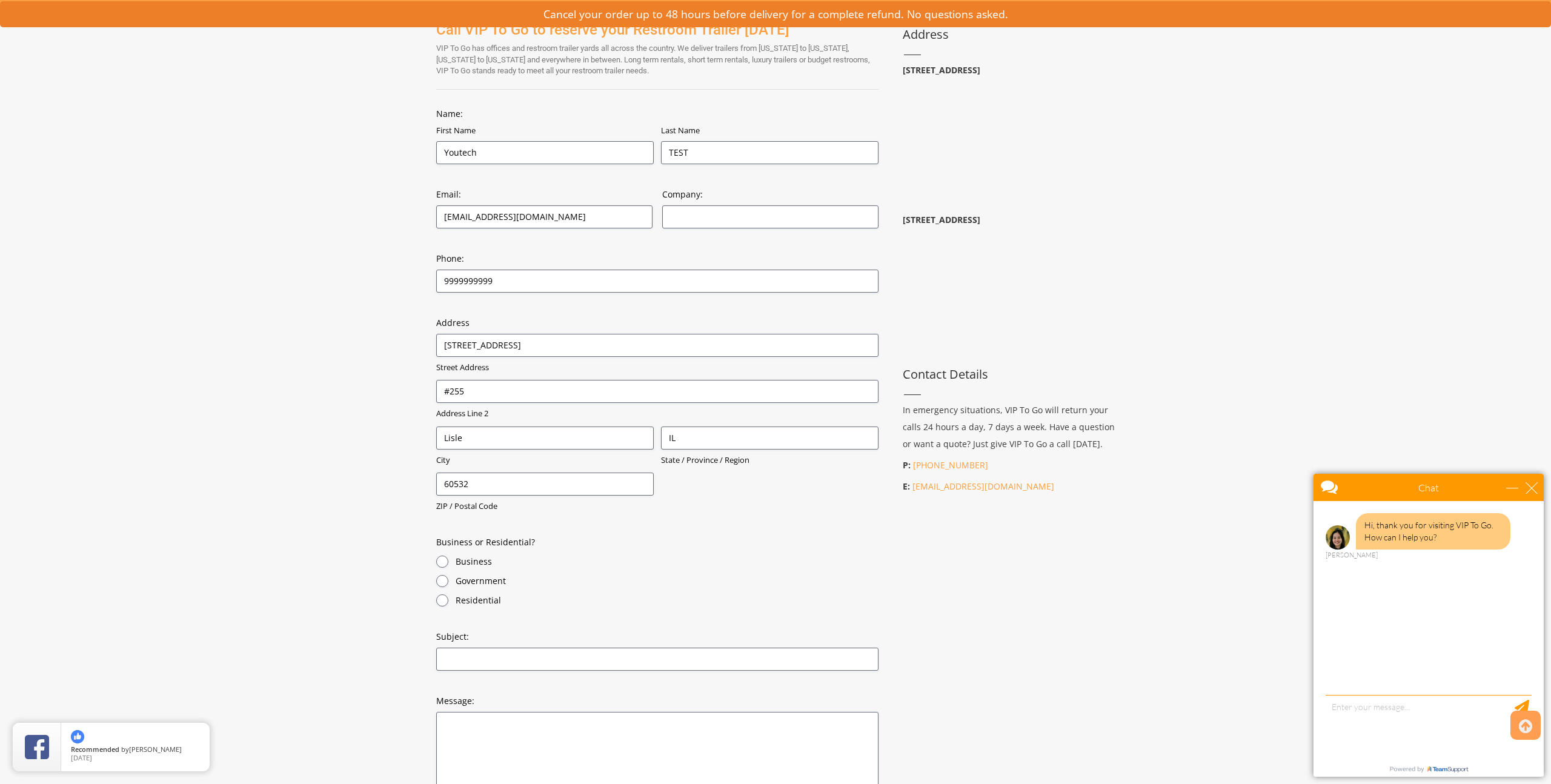
scroll to position [252, 0]
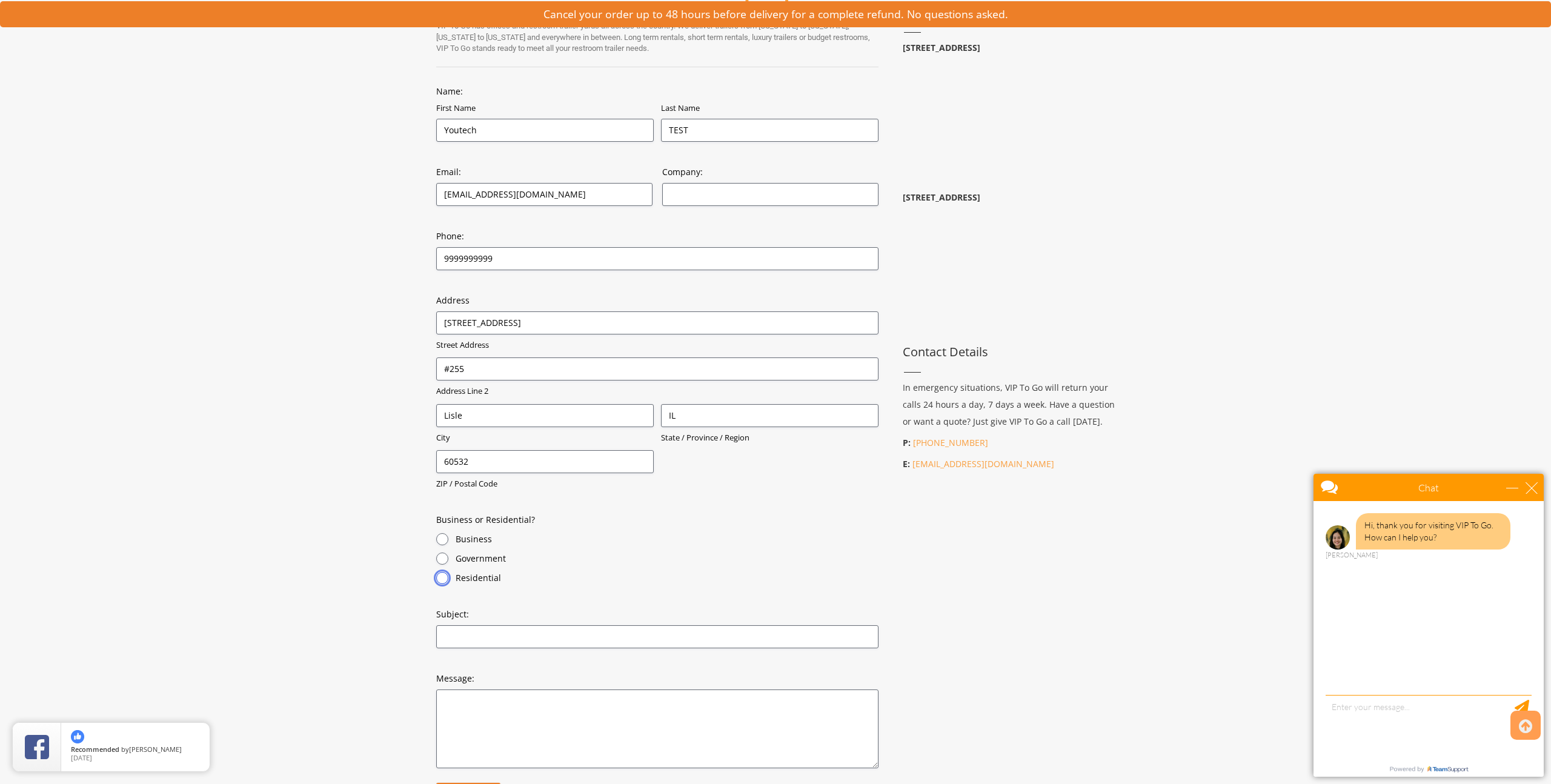
click at [441, 574] on input "Residential" at bounding box center [442, 578] width 12 height 12
radio input "true"
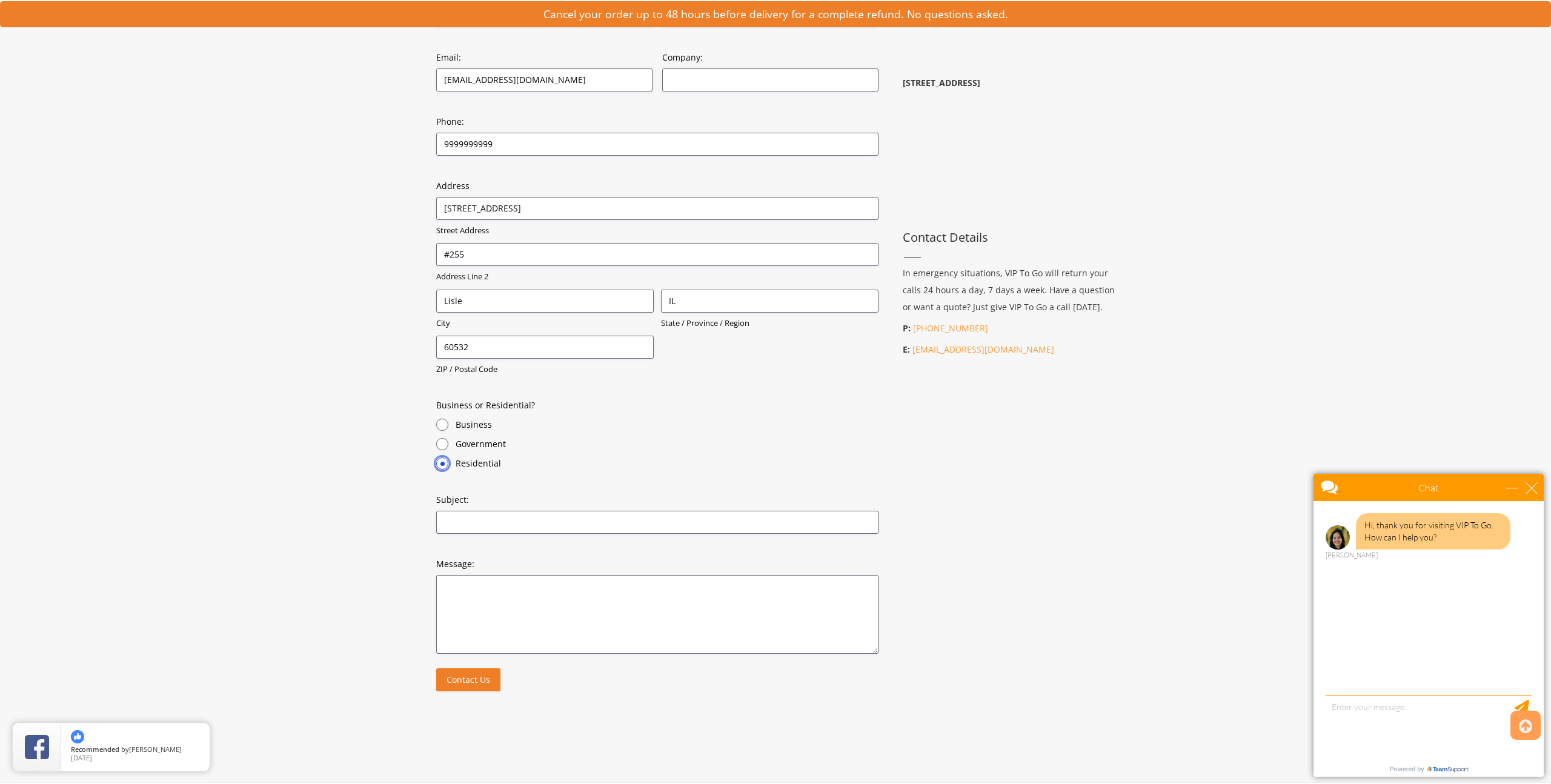
scroll to position [376, 0]
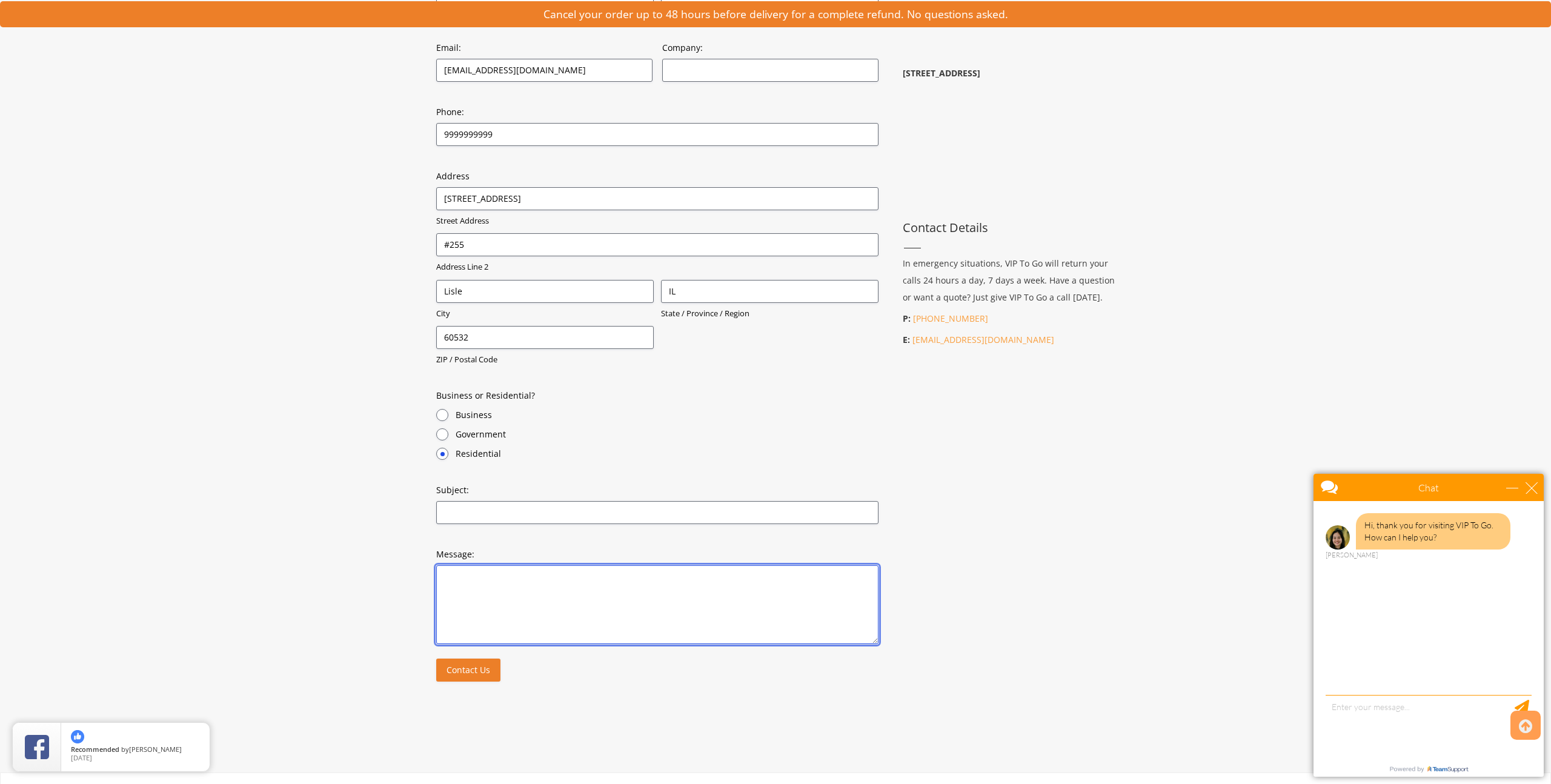
click at [473, 600] on textarea "Message:" at bounding box center [658, 605] width 442 height 79
type textarea "ty page test"
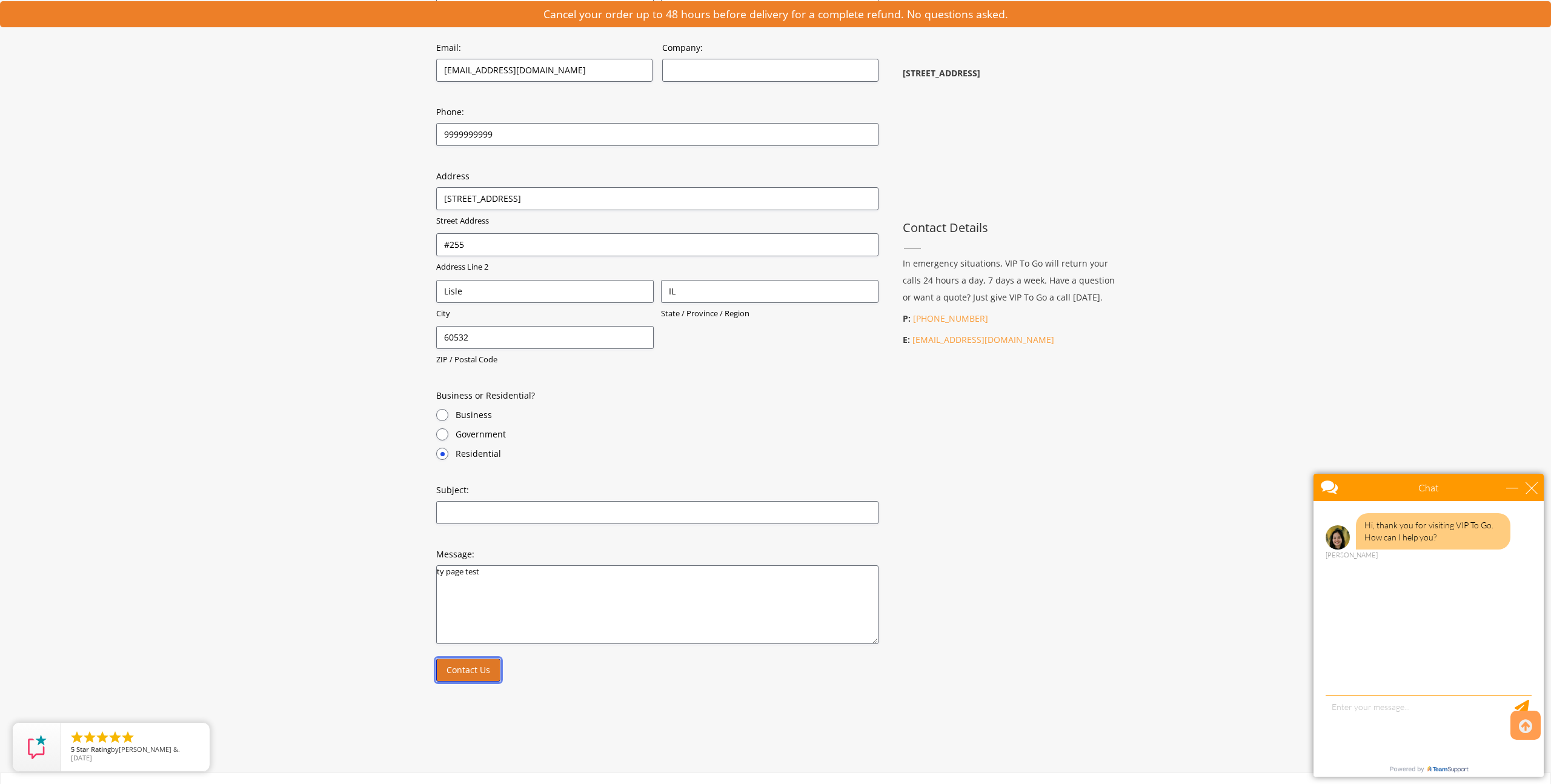
click at [464, 673] on input "Contact Us" at bounding box center [469, 670] width 64 height 23
